Goal: Transaction & Acquisition: Purchase product/service

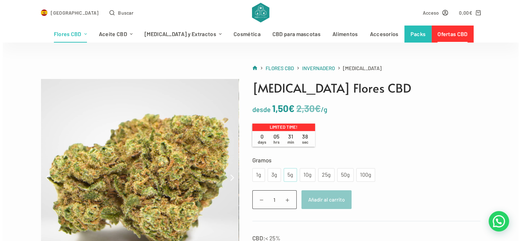
scroll to position [34, 0]
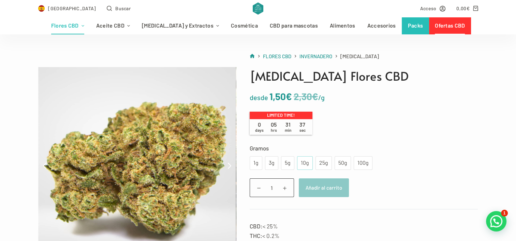
click at [304, 163] on div "10g" at bounding box center [305, 163] width 8 height 9
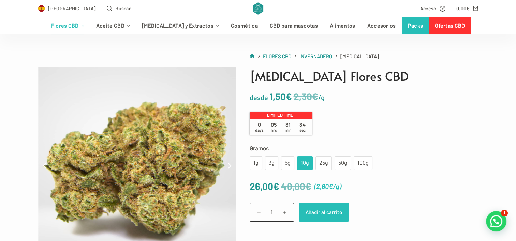
click at [326, 211] on button "Añadir al carrito" at bounding box center [324, 212] width 50 height 19
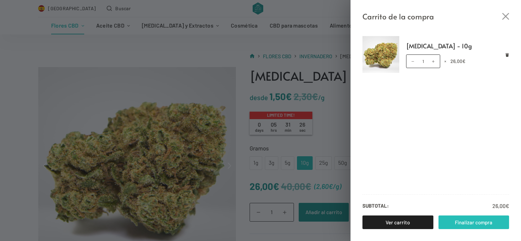
click at [476, 222] on link "Finalizar compra" at bounding box center [474, 223] width 71 height 14
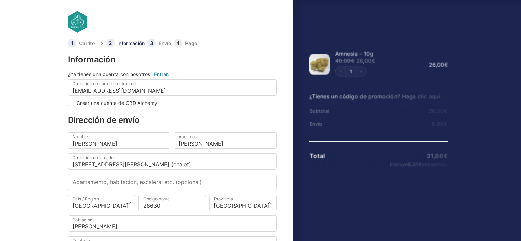
select select "M"
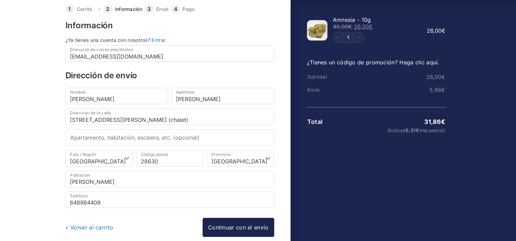
scroll to position [67, 0]
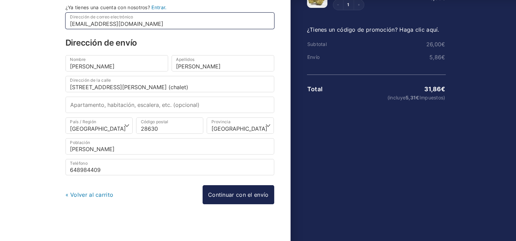
click at [139, 24] on input "danysanviz@hotmail.com" at bounding box center [169, 21] width 209 height 16
type input "d"
type input "m"
checkbox input "true"
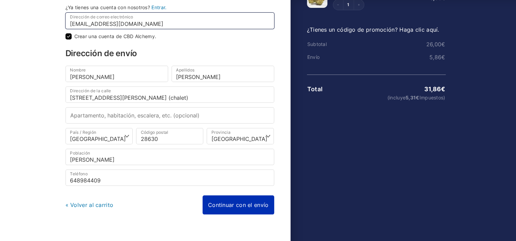
type input "maskui2021@gmail.com"
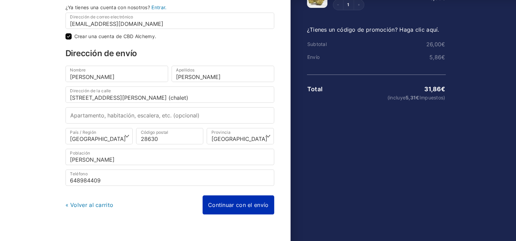
click at [237, 203] on div "« Volver al carrito Continuar con el envío Continuar con el pago" at bounding box center [169, 205] width 209 height 19
click at [239, 203] on link "Continuar con el envío" at bounding box center [239, 205] width 72 height 19
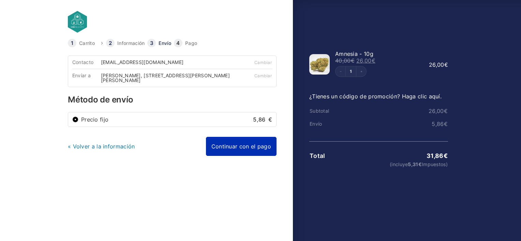
click at [240, 147] on link "Continuar con el pago" at bounding box center [241, 146] width 71 height 19
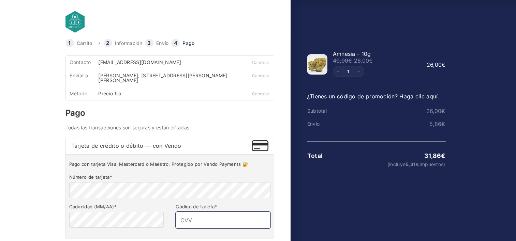
click at [183, 223] on input "Código de tarjeta *" at bounding box center [223, 220] width 94 height 16
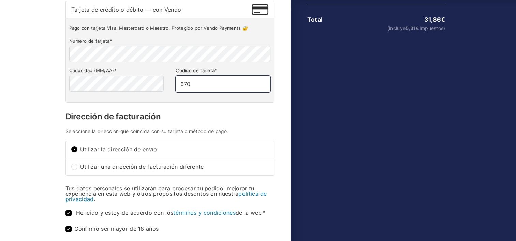
scroll to position [171, 0]
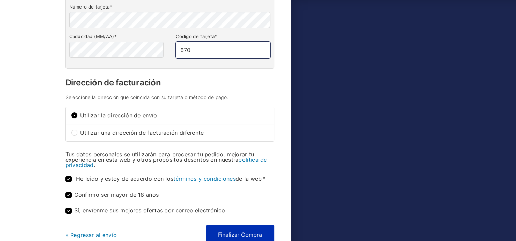
type input "670"
click at [240, 234] on button "Finalizar Compra" at bounding box center [240, 235] width 68 height 20
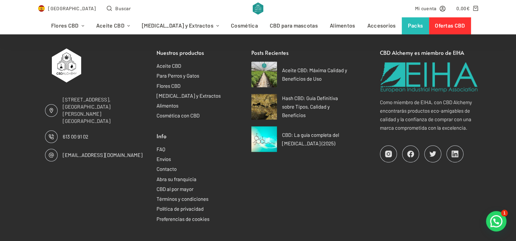
scroll to position [784, 0]
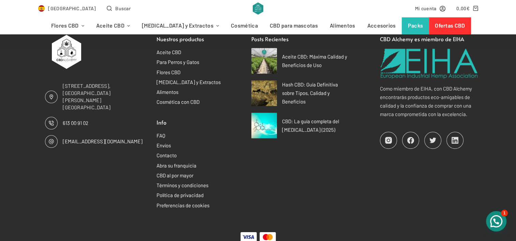
click at [501, 219] on div at bounding box center [496, 221] width 20 height 20
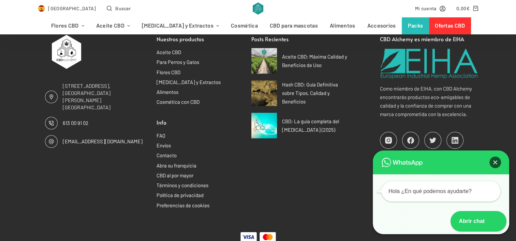
click at [495, 161] on div at bounding box center [495, 163] width 12 height 12
